Goal: Navigation & Orientation: Find specific page/section

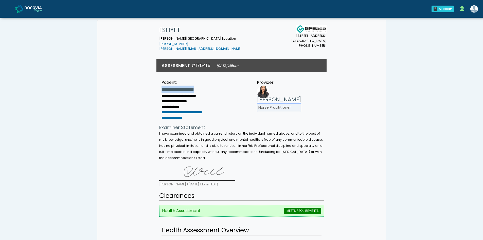
drag, startPoint x: 206, startPoint y: 91, endPoint x: 158, endPoint y: 90, distance: 47.9
click at [158, 90] on ul "**********" at bounding box center [184, 102] width 66 height 35
click at [243, 47] on div "7135 E. Camelback Rd Scottsdale, AZ 85251 (725) 222-5468 ESHYFT Howell Township…" at bounding box center [242, 38] width 170 height 37
click at [35, 7] on img at bounding box center [37, 8] width 25 height 5
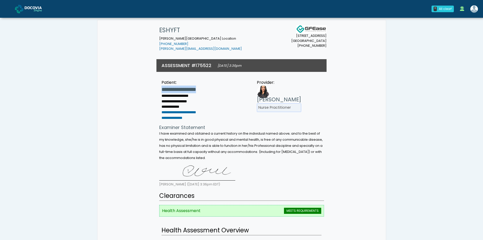
drag, startPoint x: 211, startPoint y: 88, endPoint x: 146, endPoint y: 89, distance: 64.7
click at [34, 10] on img at bounding box center [37, 8] width 25 height 5
